Goal: Task Accomplishment & Management: Use online tool/utility

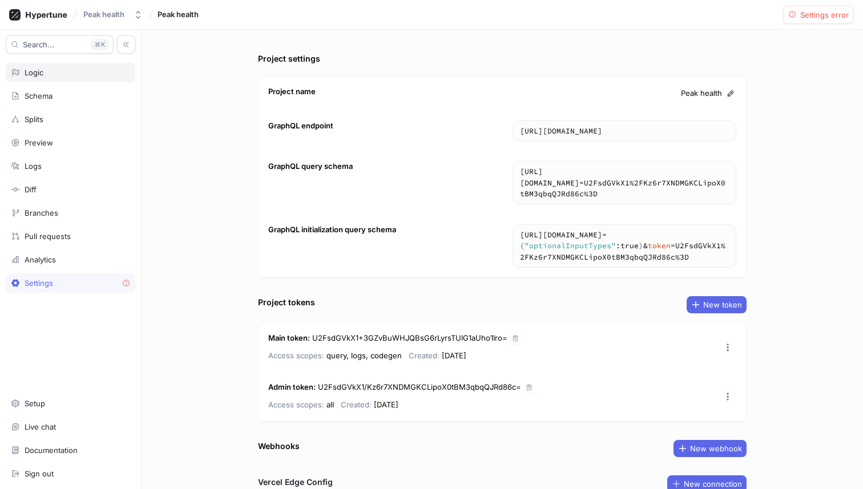
click at [62, 78] on div "Logic" at bounding box center [70, 72] width 129 height 19
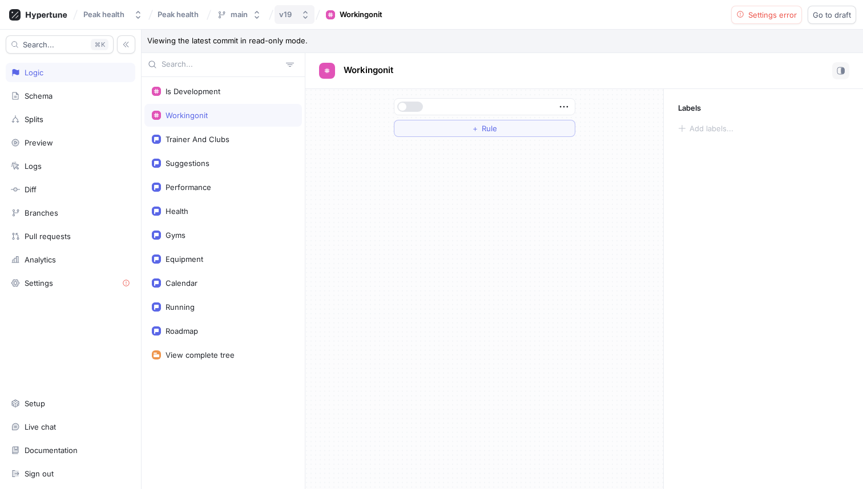
click at [291, 14] on div "v19" at bounding box center [285, 15] width 13 height 10
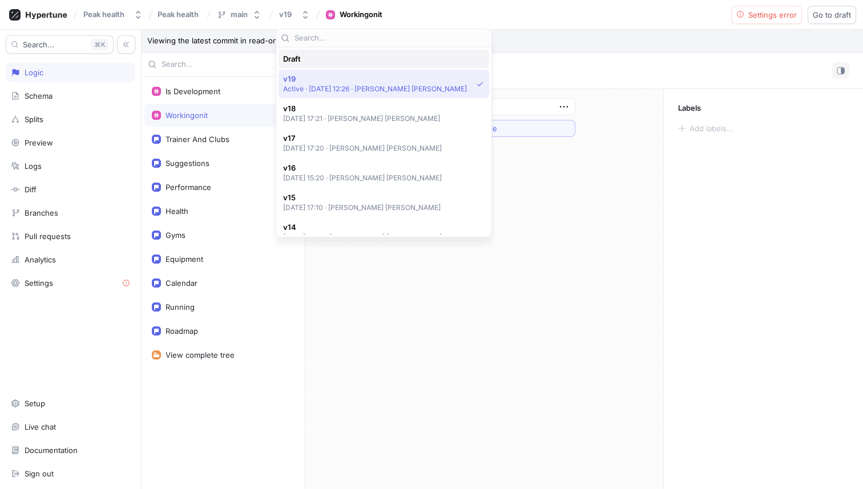
click at [327, 58] on div "Draft" at bounding box center [381, 59] width 196 height 10
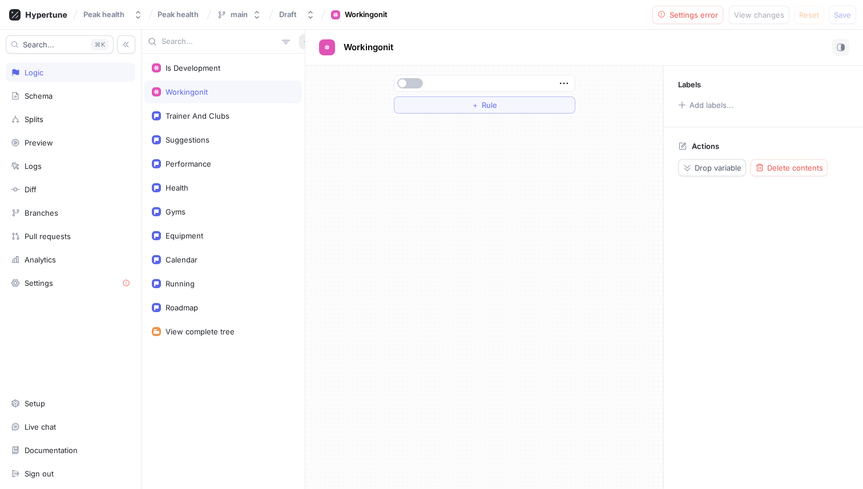
click at [299, 41] on button "button" at bounding box center [306, 41] width 15 height 15
click at [317, 66] on div "Flag" at bounding box center [319, 63] width 67 height 19
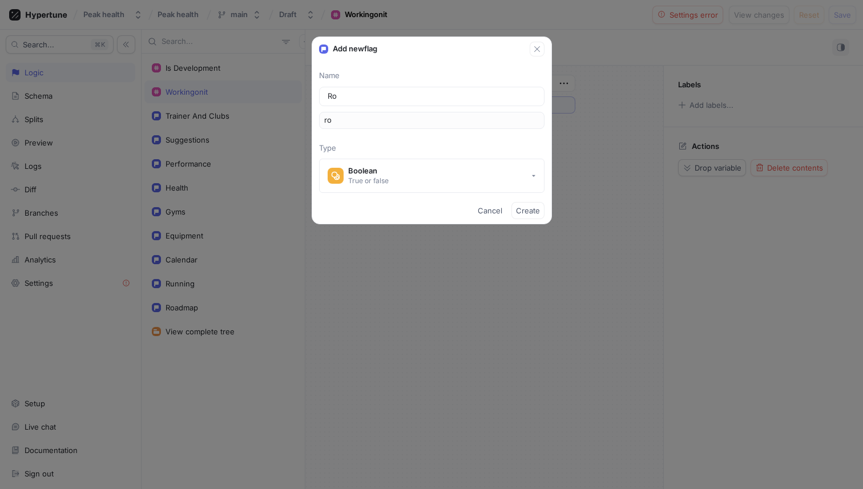
type input "Rou"
type input "rou"
type input "Rout"
type input "rout"
type input "Routi"
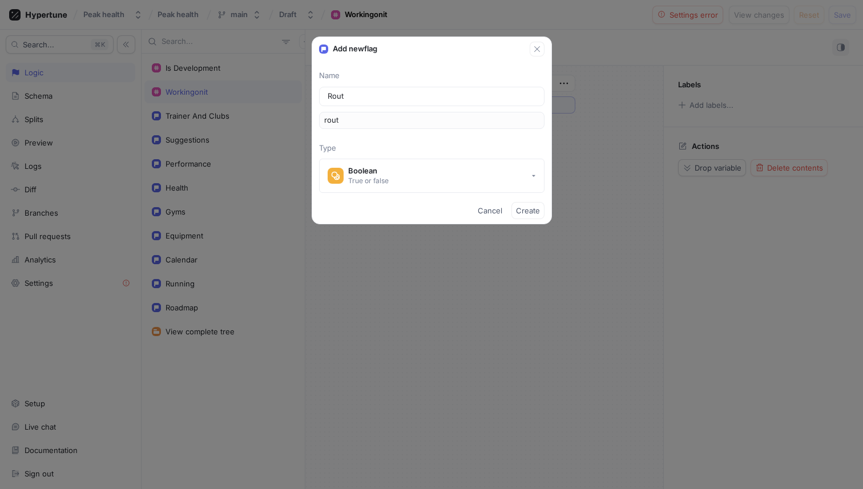
type input "routi"
type input "Routin"
type input "routin"
type input "Routine"
type input "routine"
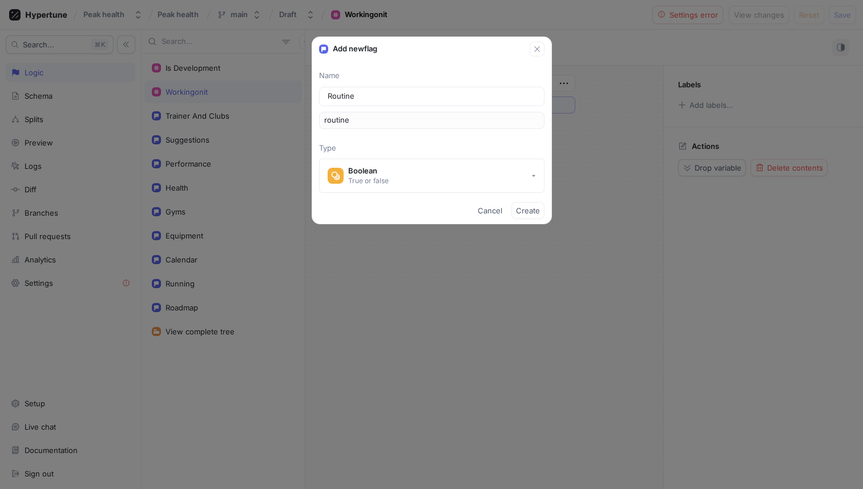
type input "Routines"
type input "routines"
type input "RoutinesV"
type input "routinesV"
type input "Routines"
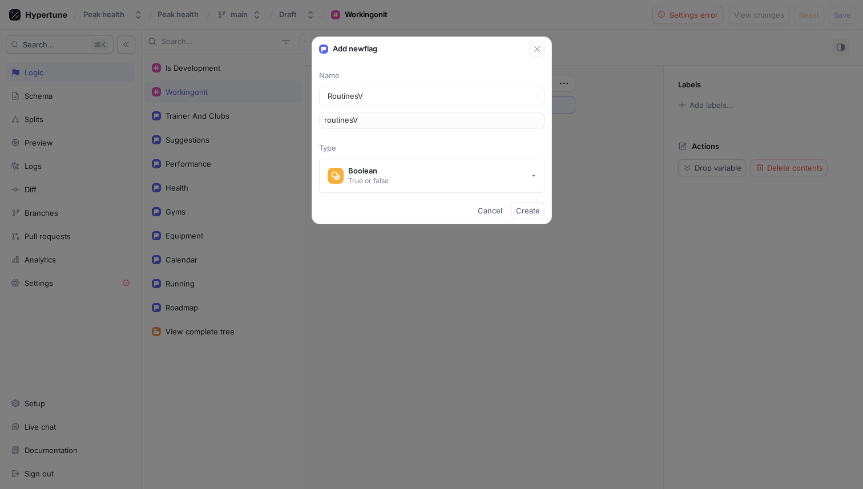
type input "routines"
type input "Routines2"
type input "routines2"
type input "Routines"
type input "routines"
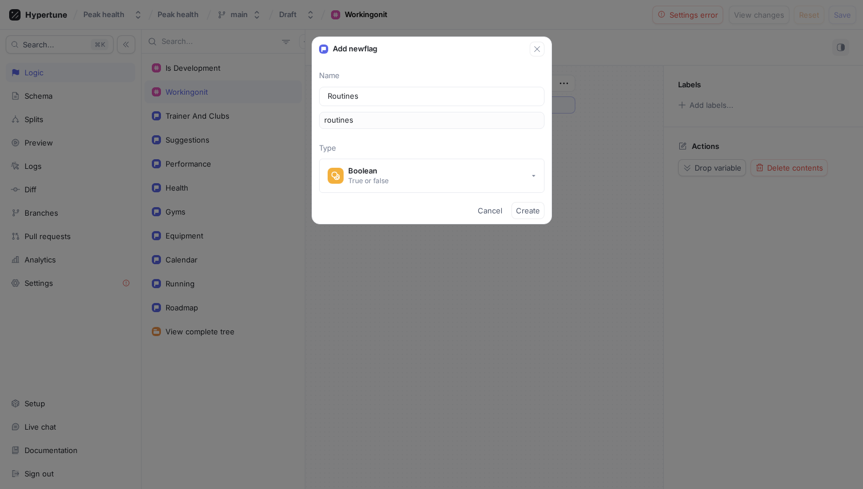
type input "RoutinesV"
type input "routinesV"
type input "RoutinesV2"
type input "routinesV2"
type input "RoutinesV2"
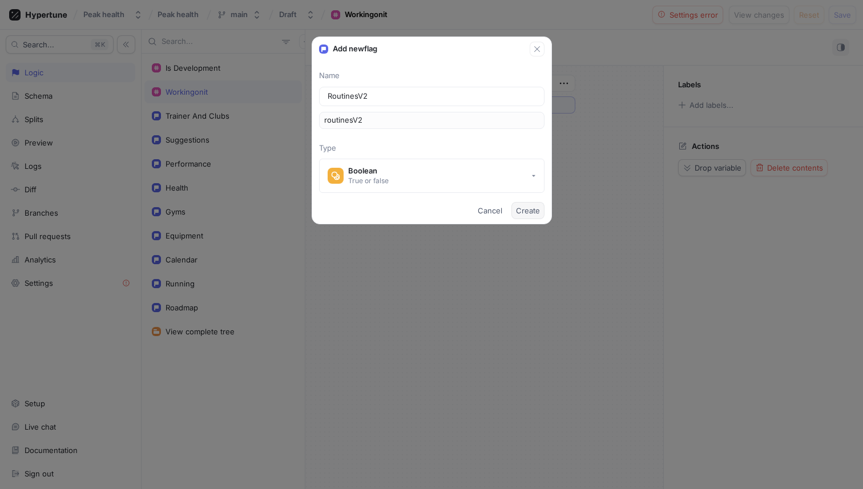
click at [521, 210] on span "Create" at bounding box center [528, 210] width 24 height 7
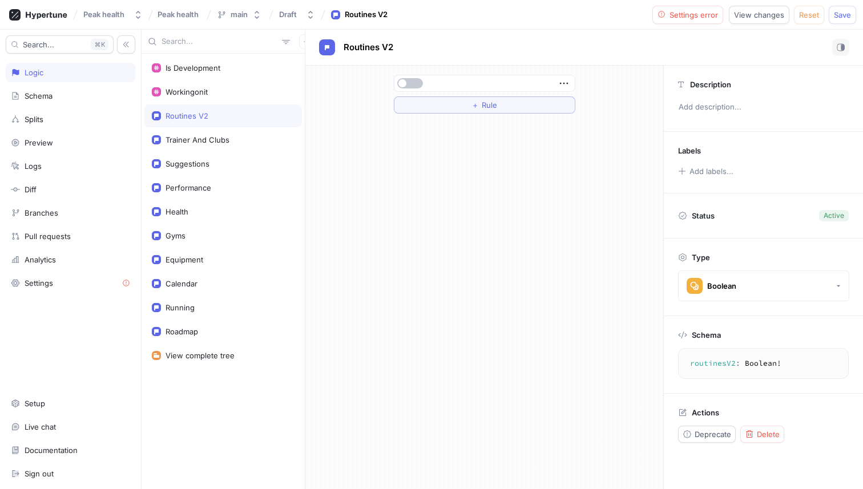
click at [456, 83] on div at bounding box center [482, 83] width 173 height 7
click at [408, 82] on button "button" at bounding box center [410, 83] width 26 height 10
click at [414, 85] on button "button" at bounding box center [410, 83] width 26 height 10
click at [491, 110] on button "＋ Rule" at bounding box center [484, 104] width 181 height 17
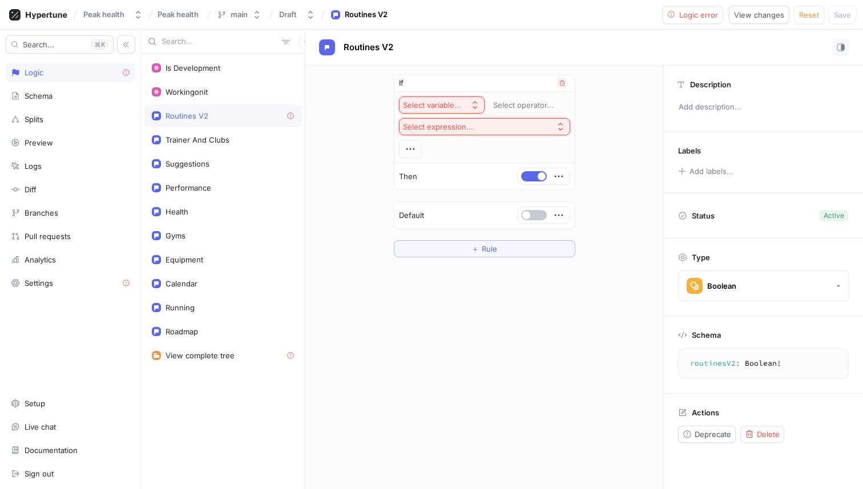
click at [442, 96] on button "Select variable..." at bounding box center [442, 104] width 86 height 17
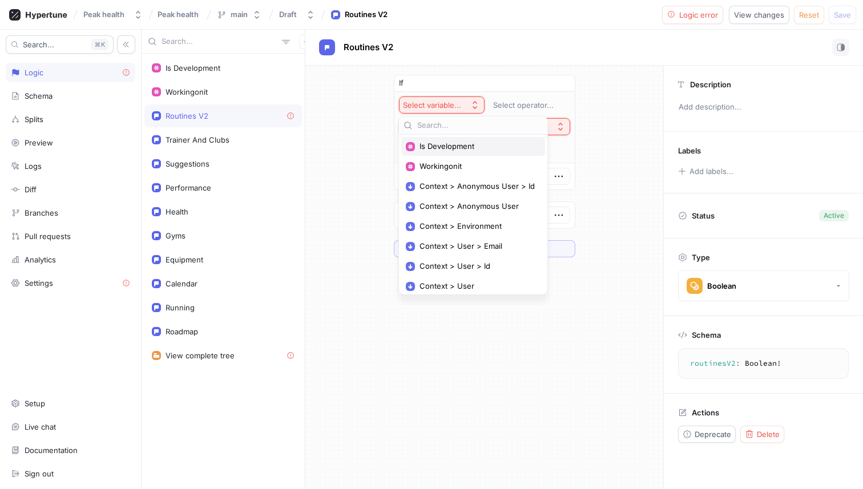
click at [461, 148] on span "Is Development" at bounding box center [476, 146] width 115 height 10
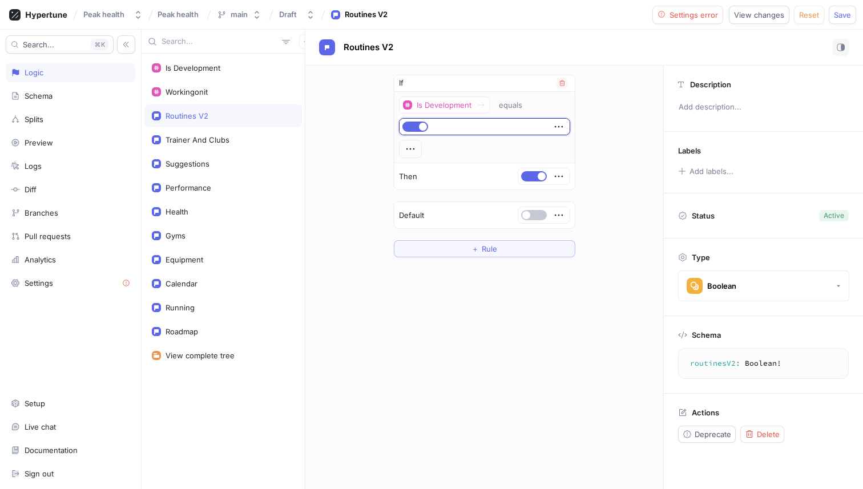
click at [470, 157] on div "Is Development equals" at bounding box center [484, 127] width 171 height 62
click at [836, 14] on span "Save" at bounding box center [841, 14] width 17 height 7
